Goal: Information Seeking & Learning: Learn about a topic

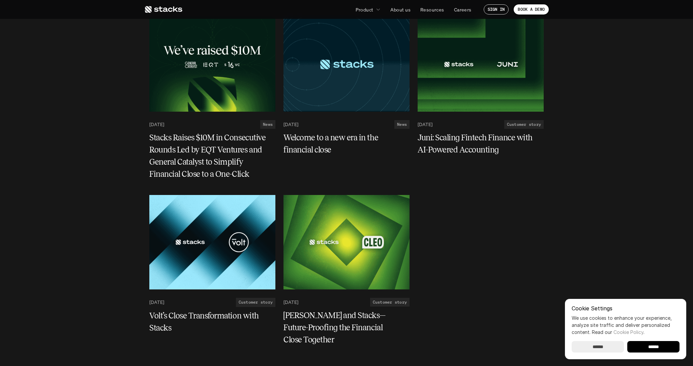
scroll to position [2413, 0]
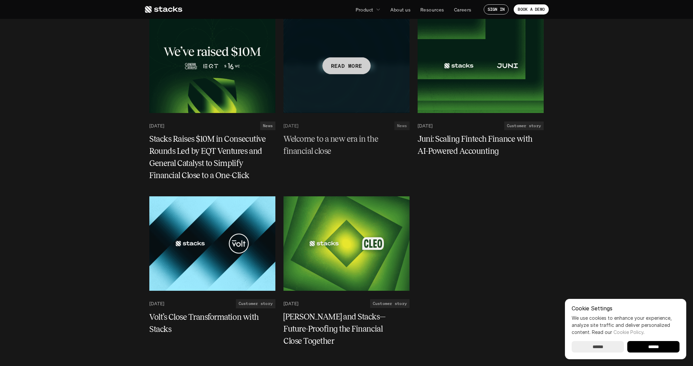
click at [333, 142] on h5 "Welcome to a new era in the financial close" at bounding box center [342, 145] width 118 height 24
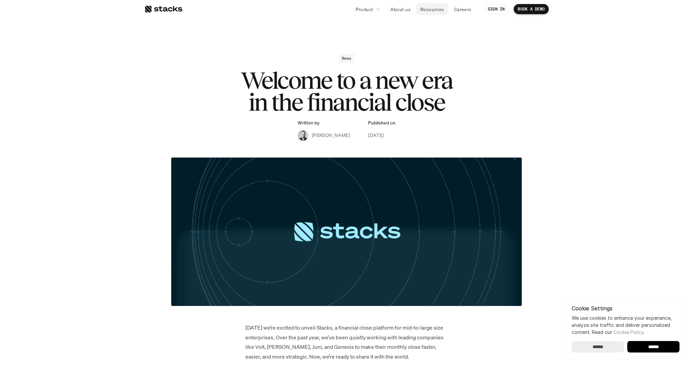
click at [431, 7] on p "Resources" at bounding box center [432, 9] width 24 height 7
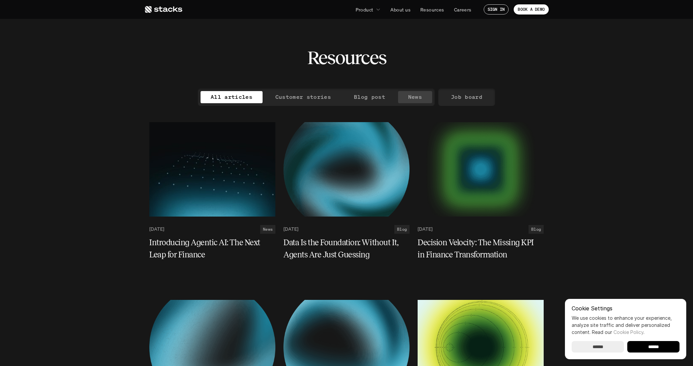
click at [411, 96] on p "News" at bounding box center [415, 97] width 14 height 10
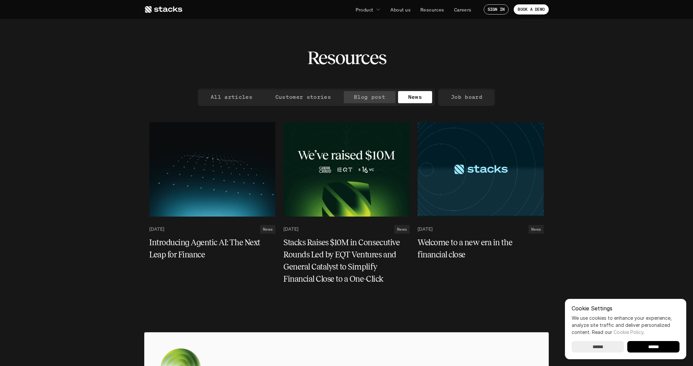
click at [365, 94] on p "Blog post" at bounding box center [369, 97] width 31 height 10
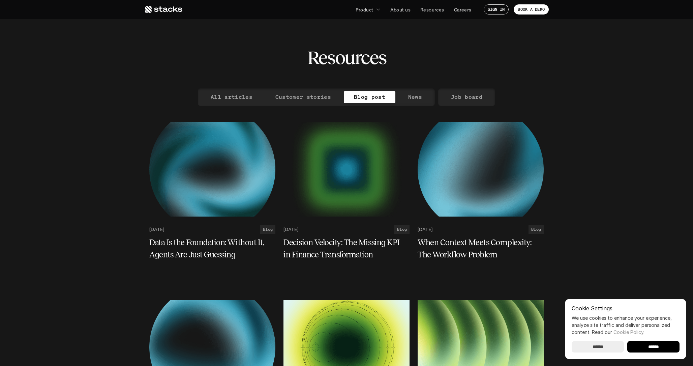
click at [408, 99] on p "News" at bounding box center [415, 97] width 14 height 10
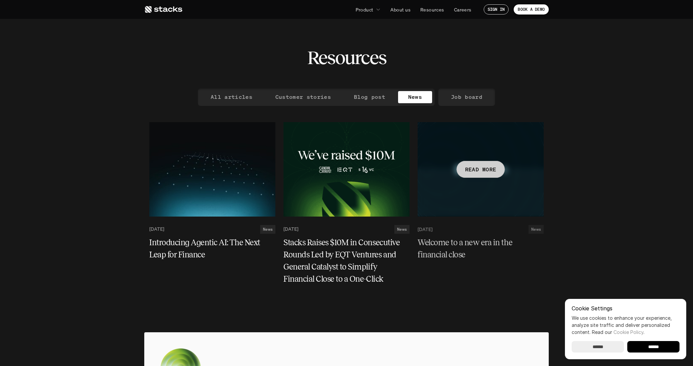
click at [493, 176] on div "READ MORE" at bounding box center [481, 169] width 48 height 17
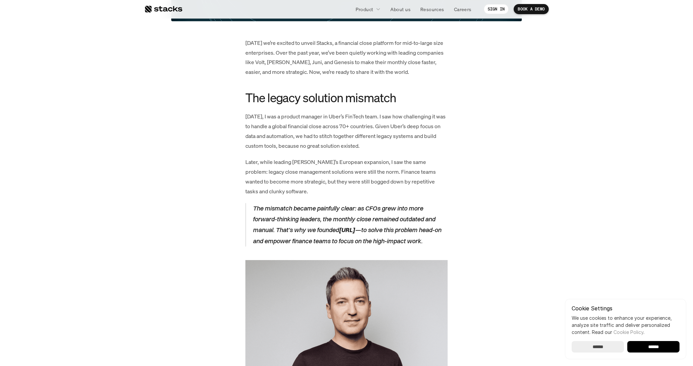
scroll to position [283, 0]
